Goal: Information Seeking & Learning: Understand process/instructions

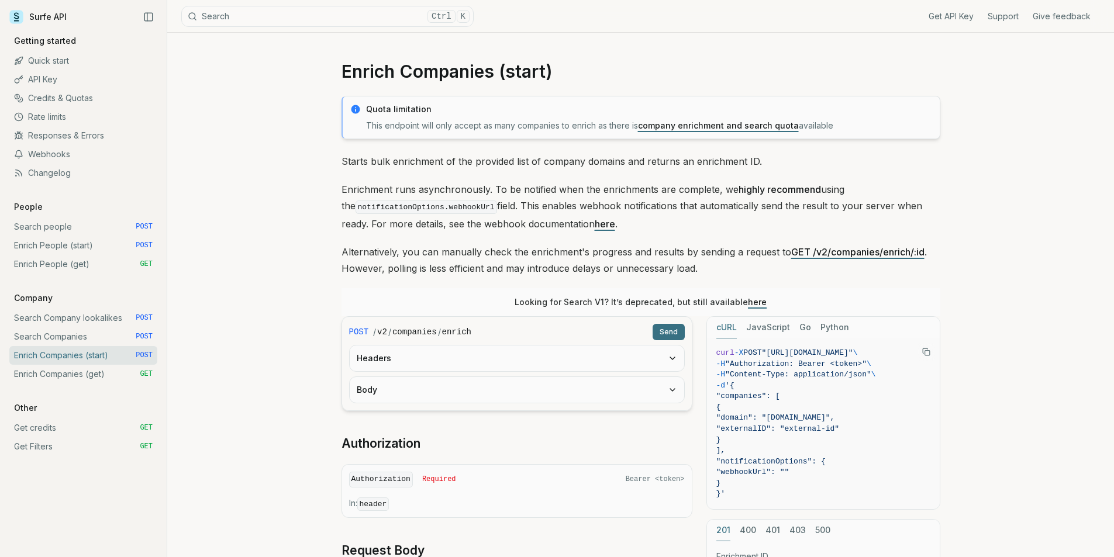
click at [82, 219] on link "Search people POST" at bounding box center [83, 227] width 148 height 19
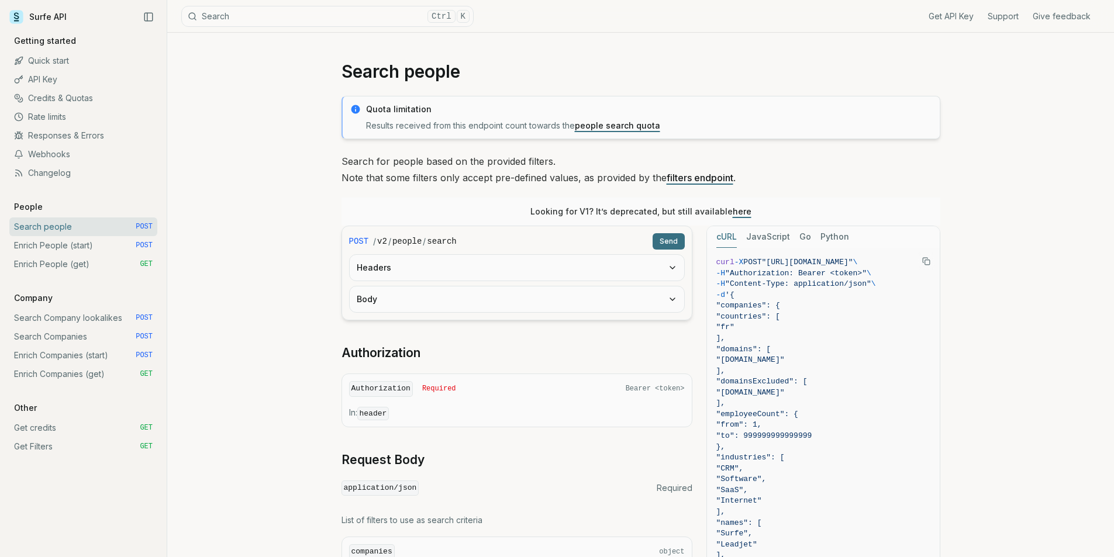
click at [81, 240] on link "Enrich People (start) POST" at bounding box center [83, 245] width 148 height 19
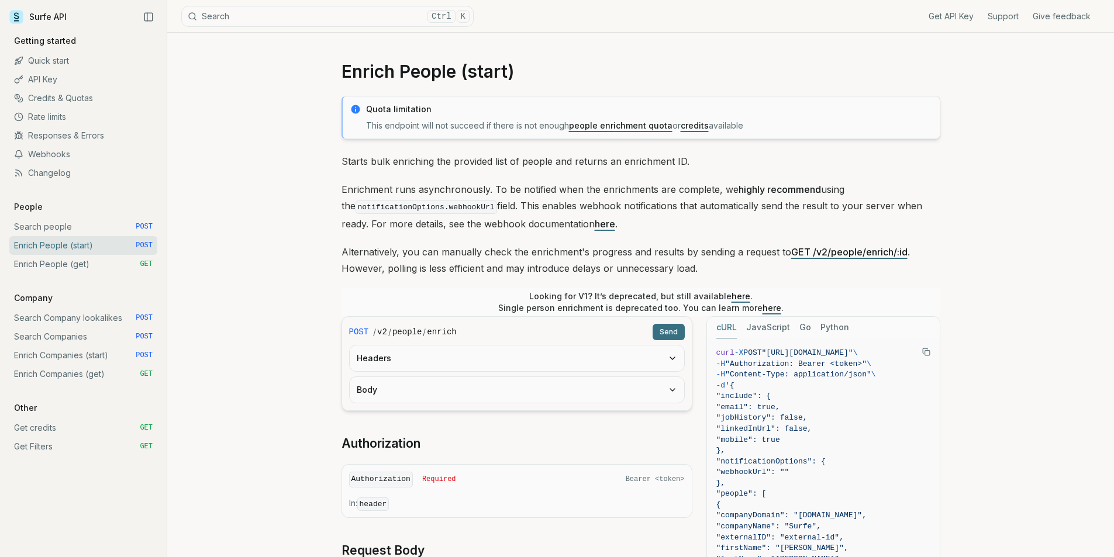
click at [81, 258] on link "Enrich People (get) GET" at bounding box center [83, 264] width 148 height 19
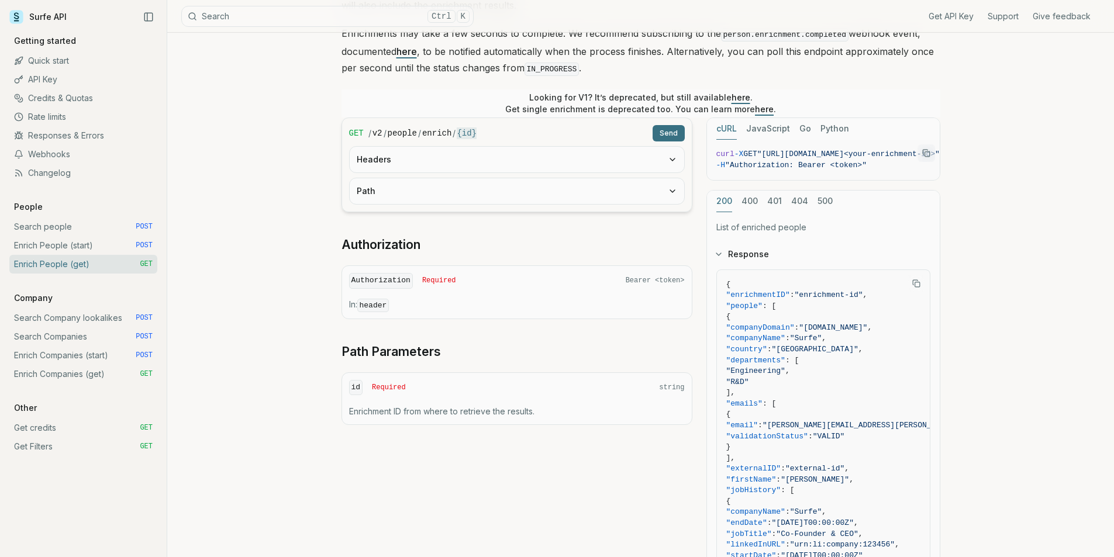
scroll to position [175, 0]
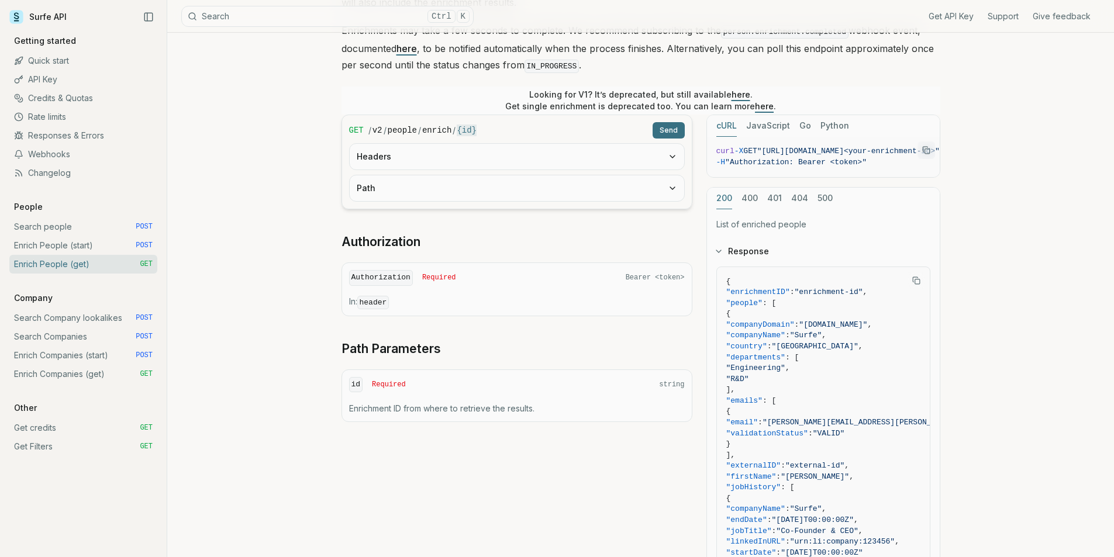
click at [54, 229] on link "Search people POST" at bounding box center [83, 227] width 148 height 19
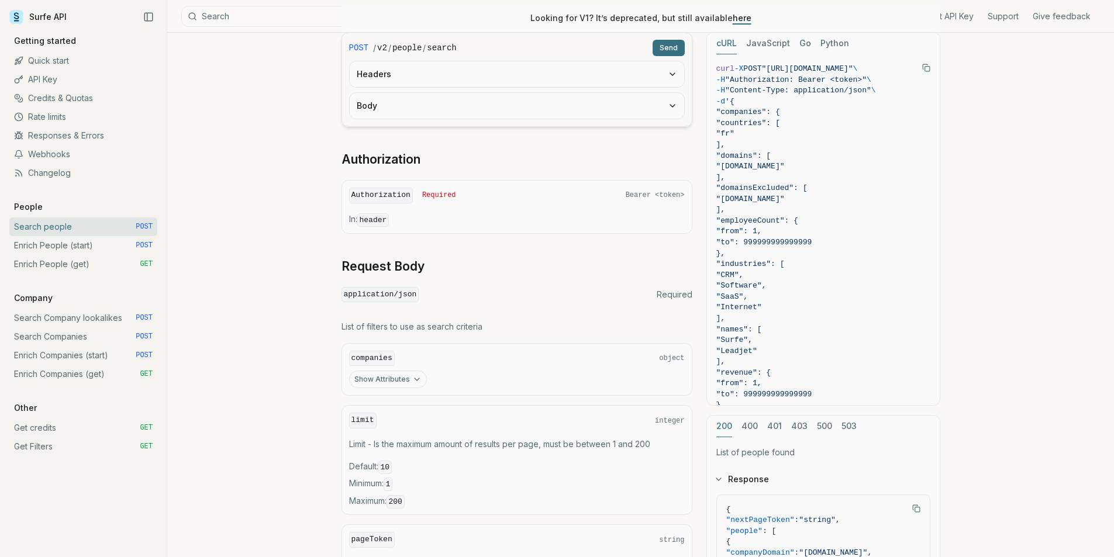
scroll to position [175, 0]
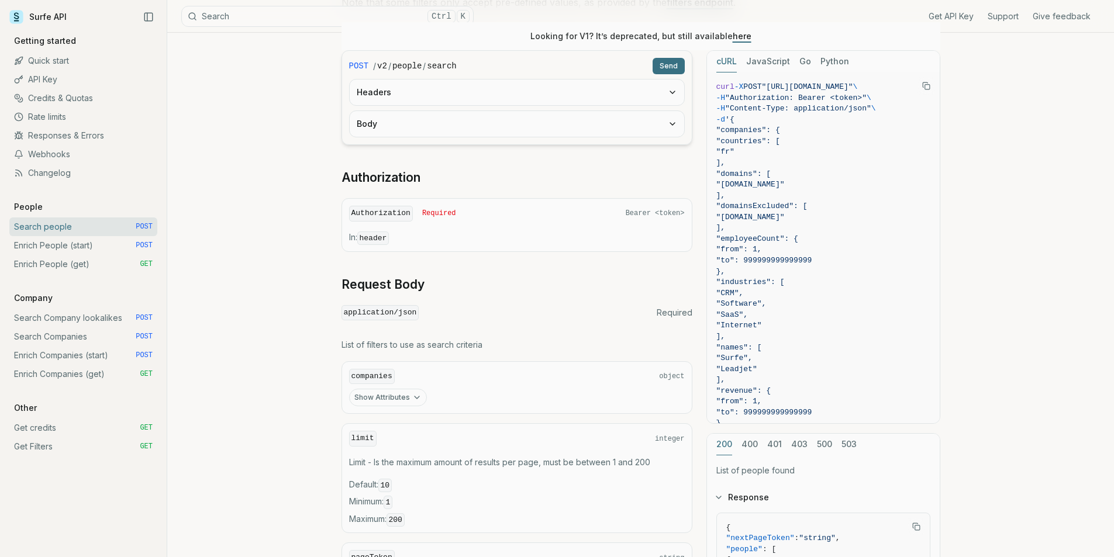
click at [607, 122] on button "Body" at bounding box center [517, 124] width 334 height 26
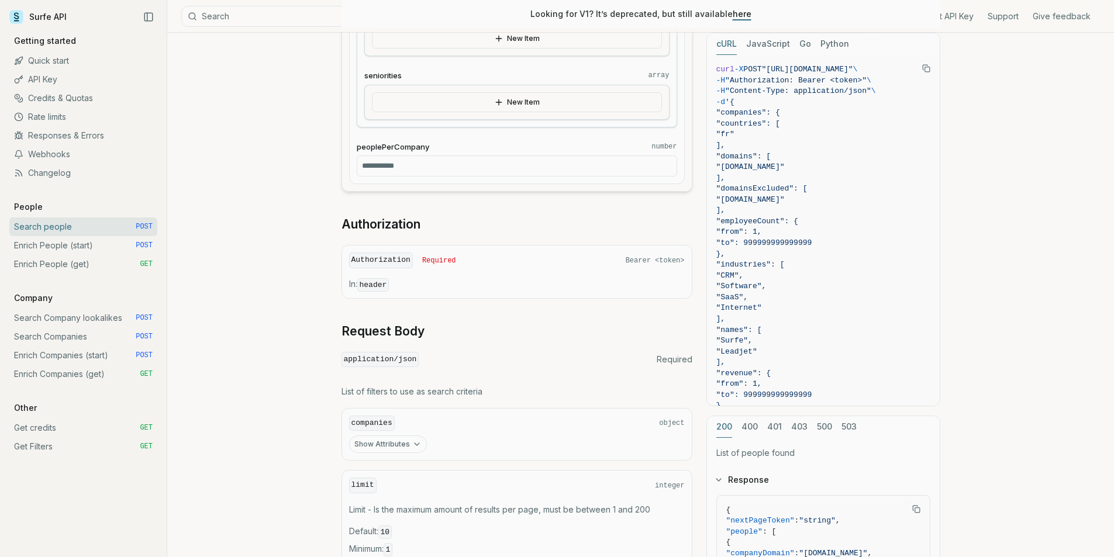
scroll to position [1169, 0]
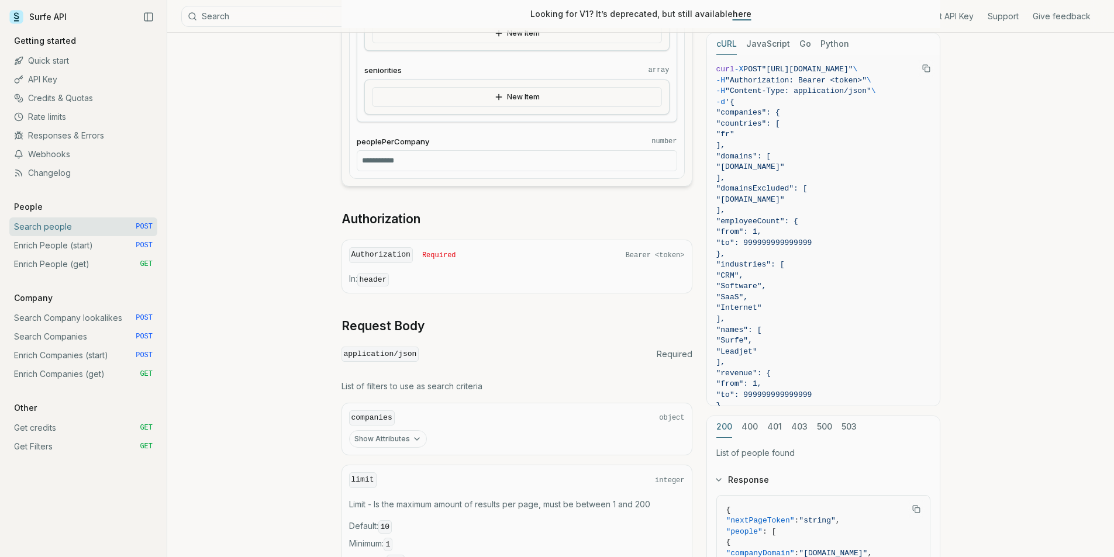
click at [67, 246] on link "Enrich People (start) POST" at bounding box center [83, 245] width 148 height 19
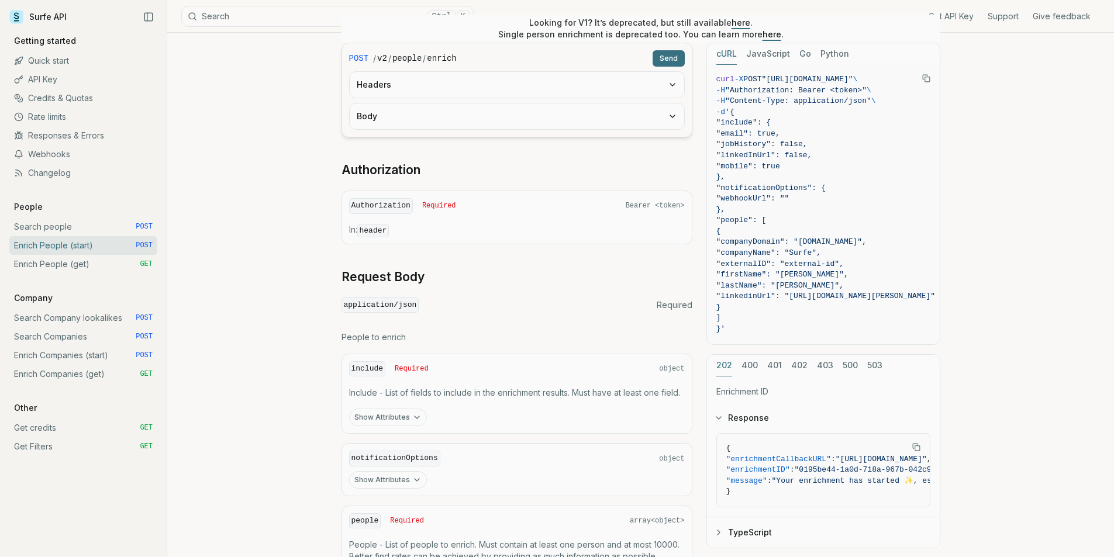
scroll to position [404, 0]
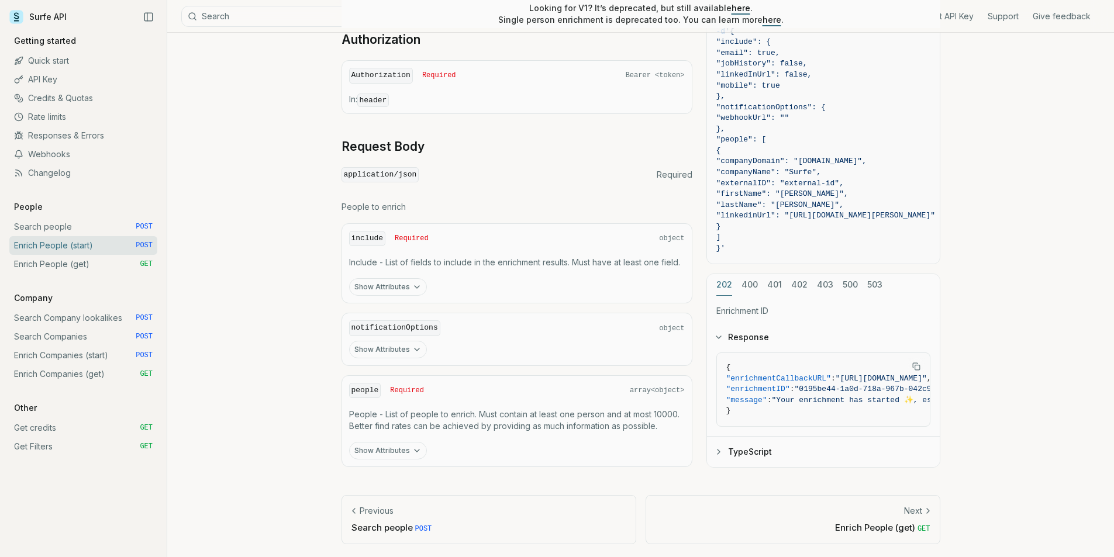
click at [398, 451] on button "Show Attributes" at bounding box center [388, 451] width 78 height 18
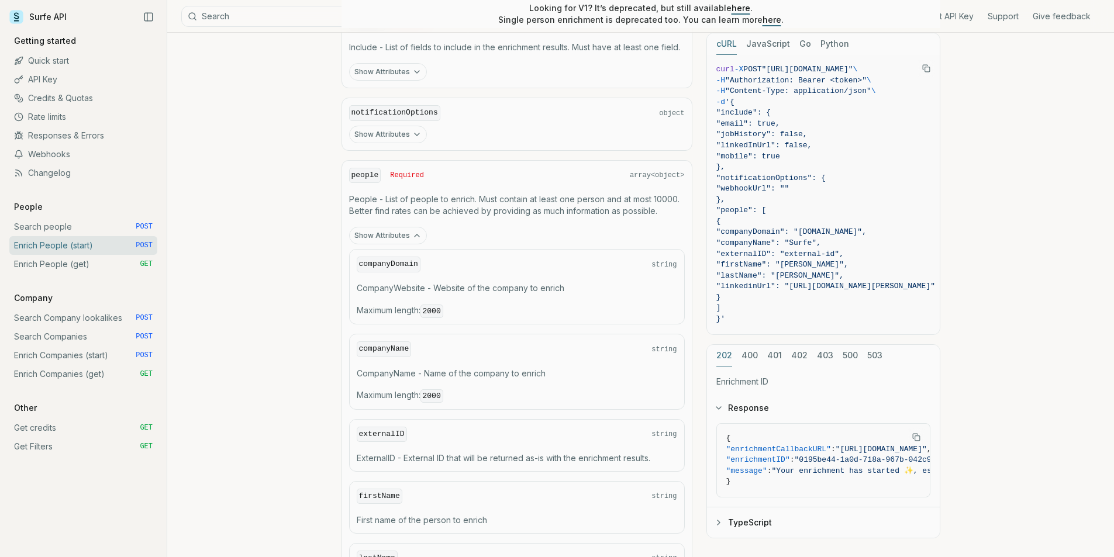
scroll to position [638, 0]
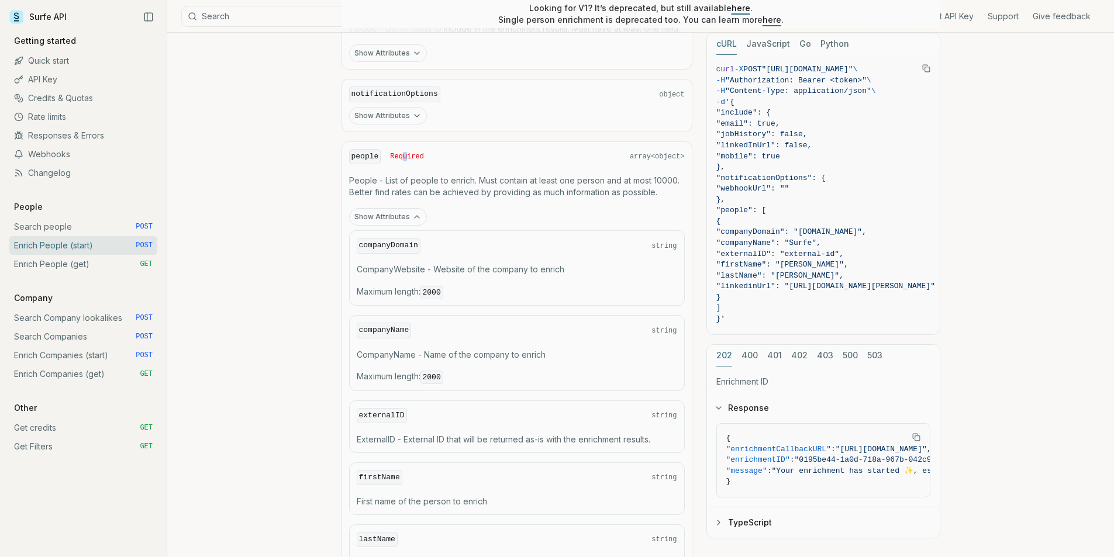
click at [402, 156] on span "Required" at bounding box center [407, 156] width 34 height 9
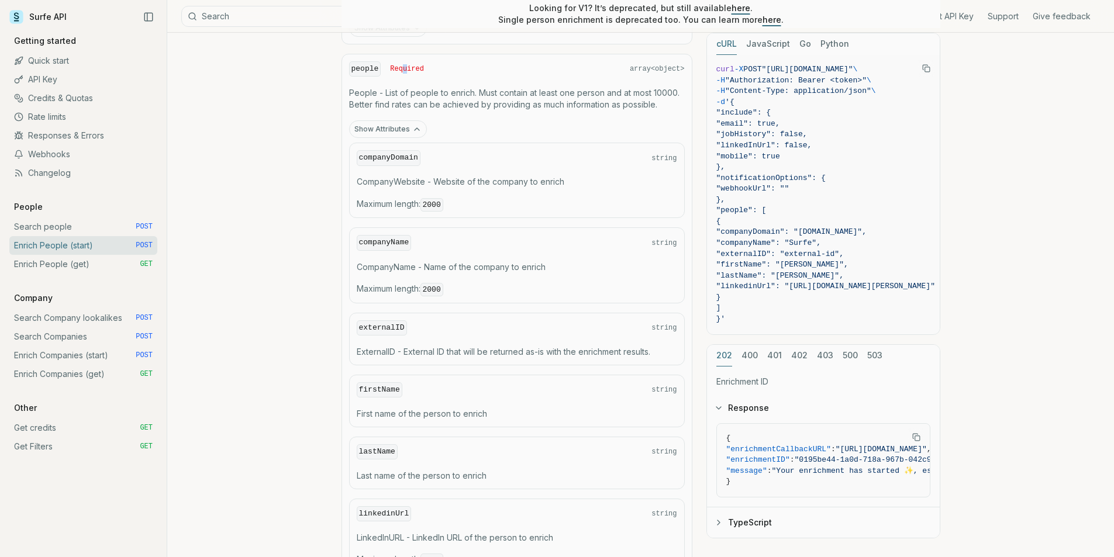
scroll to position [784, 0]
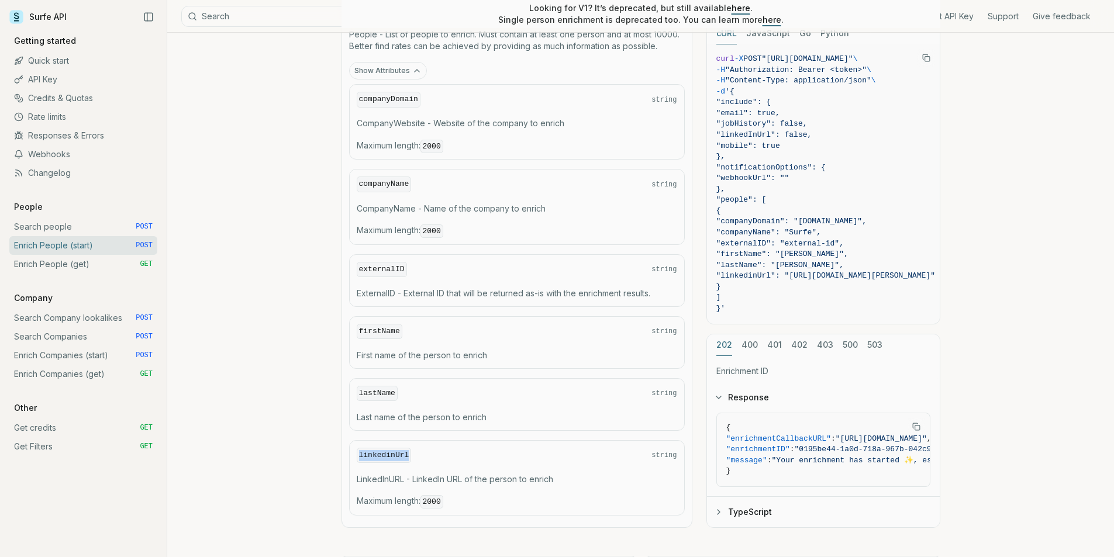
drag, startPoint x: 358, startPoint y: 456, endPoint x: 438, endPoint y: 456, distance: 80.1
click at [438, 456] on div "linkedinUrl string" at bounding box center [517, 456] width 320 height 16
drag, startPoint x: 388, startPoint y: 281, endPoint x: 554, endPoint y: 282, distance: 166.7
click at [554, 282] on div "externalID string ExternalID - External ID that will be returned as-is with the…" at bounding box center [517, 280] width 336 height 53
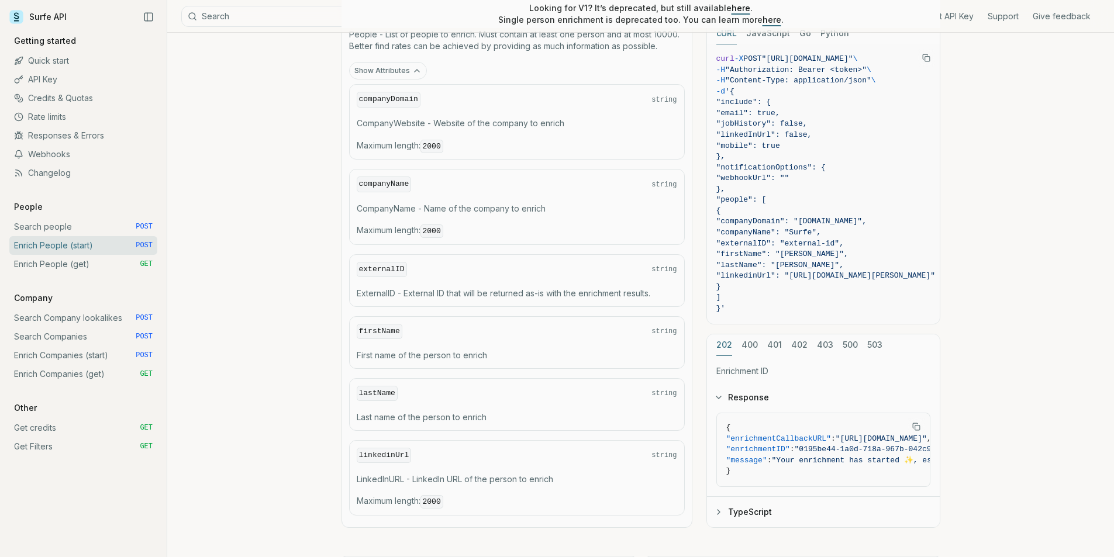
click at [525, 312] on div "companyDomain string CompanyWebsite - Website of the company to enrich Maximum …" at bounding box center [517, 300] width 336 height 432
click at [418, 496] on span "Maximum length : 2000" at bounding box center [517, 501] width 320 height 13
drag, startPoint x: 360, startPoint y: 476, endPoint x: 557, endPoint y: 474, distance: 197.1
click at [557, 474] on p "LinkedInURL - LinkedIn URL of the person to enrich" at bounding box center [517, 480] width 320 height 12
drag, startPoint x: 496, startPoint y: 219, endPoint x: 287, endPoint y: 197, distance: 211.1
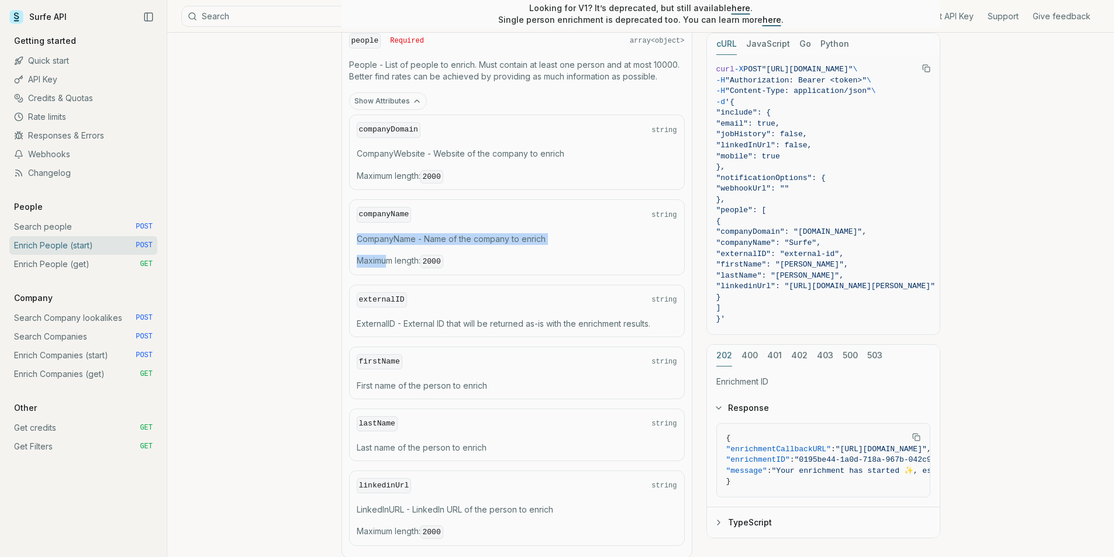
scroll to position [726, 0]
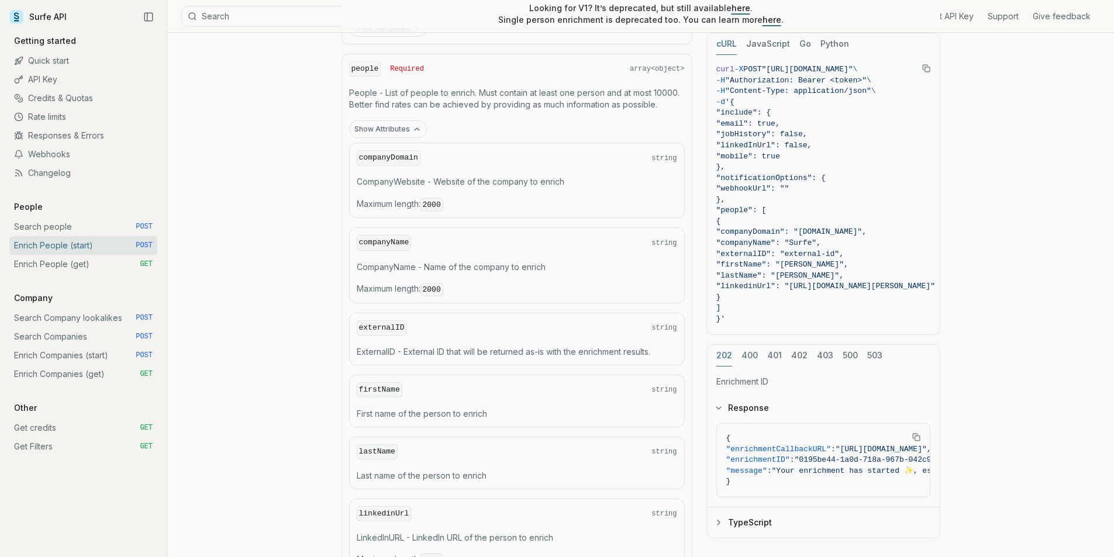
click at [502, 276] on div "companyName string CompanyName - Name of the company to enrich Maximum length :…" at bounding box center [517, 264] width 336 height 75
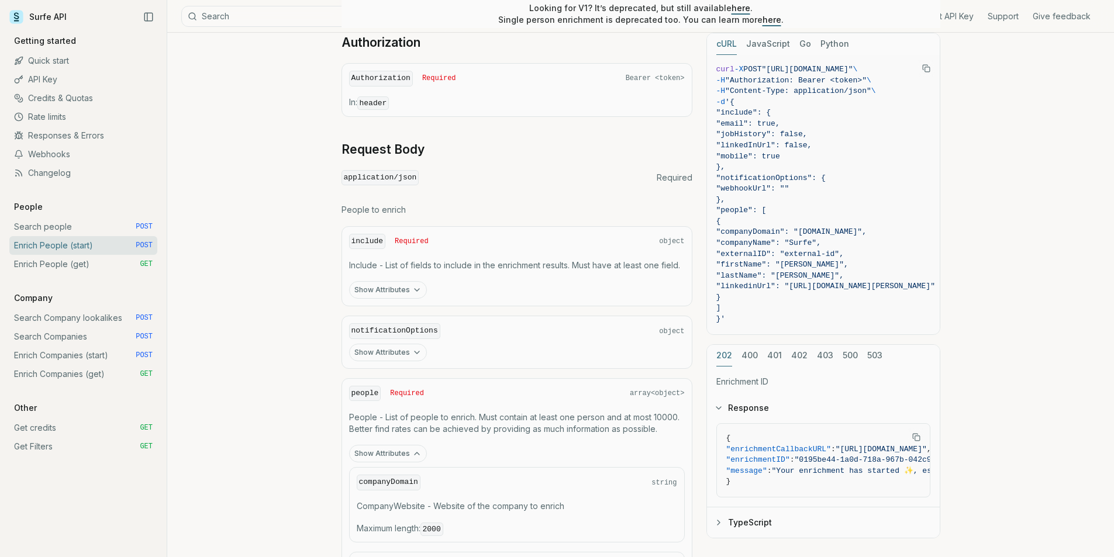
scroll to position [375, 0]
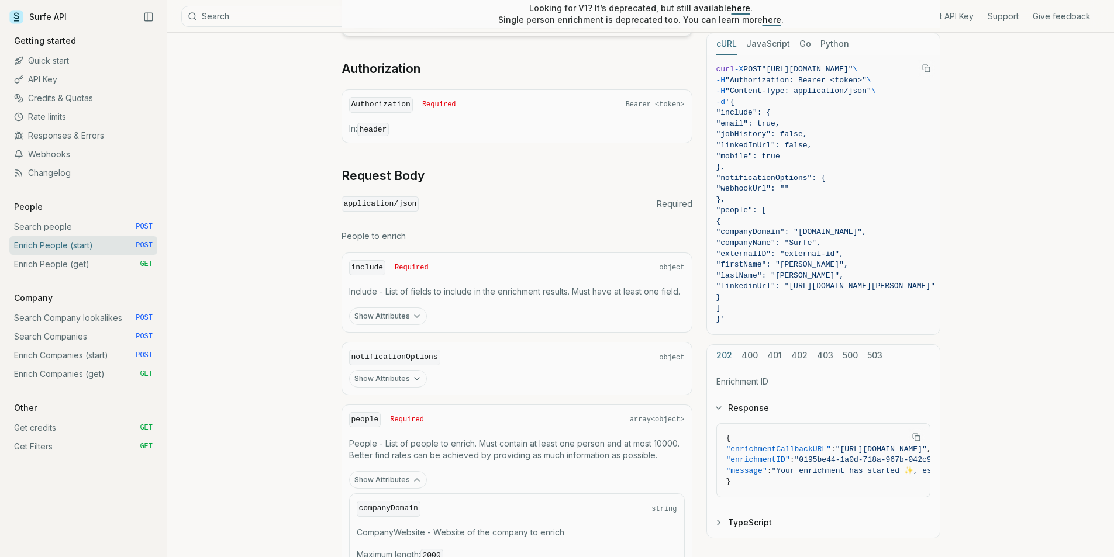
click at [394, 316] on button "Show Attributes" at bounding box center [388, 317] width 78 height 18
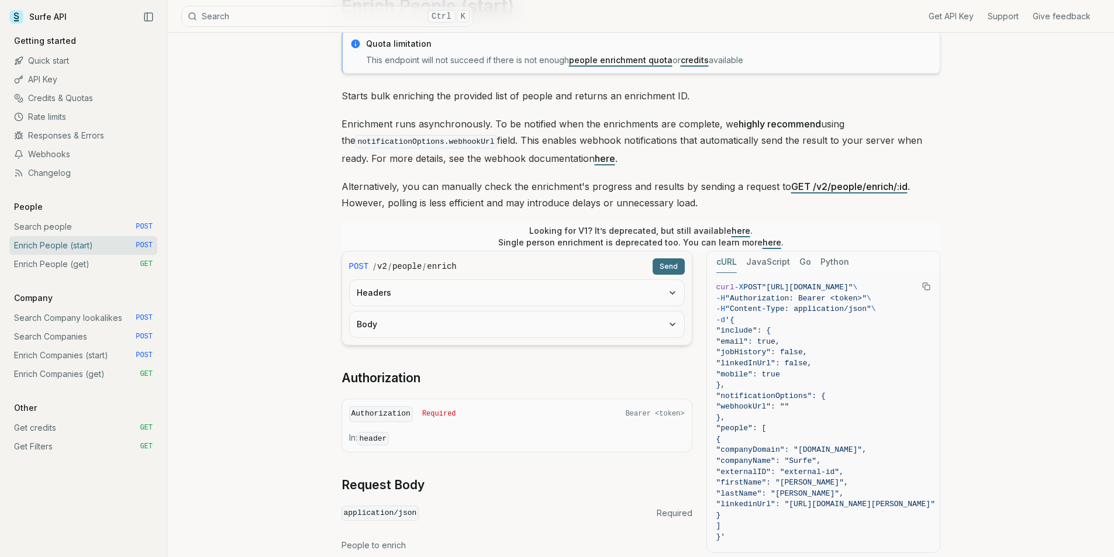
scroll to position [0, 0]
